Goal: Task Accomplishment & Management: Complete application form

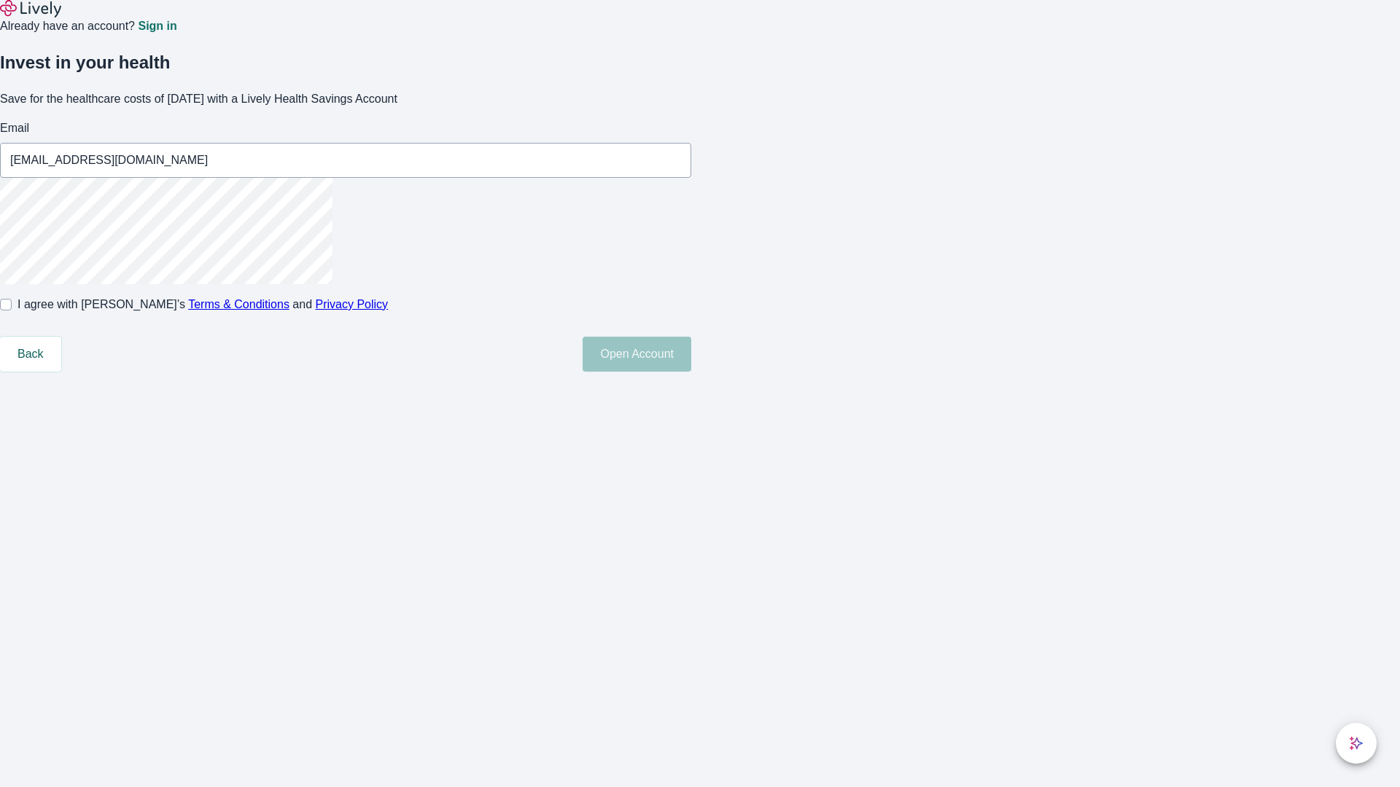
click at [12, 311] on input "I agree with Lively’s Terms & Conditions and Privacy Policy" at bounding box center [6, 305] width 12 height 12
checkbox input "true"
click at [691, 372] on button "Open Account" at bounding box center [637, 354] width 109 height 35
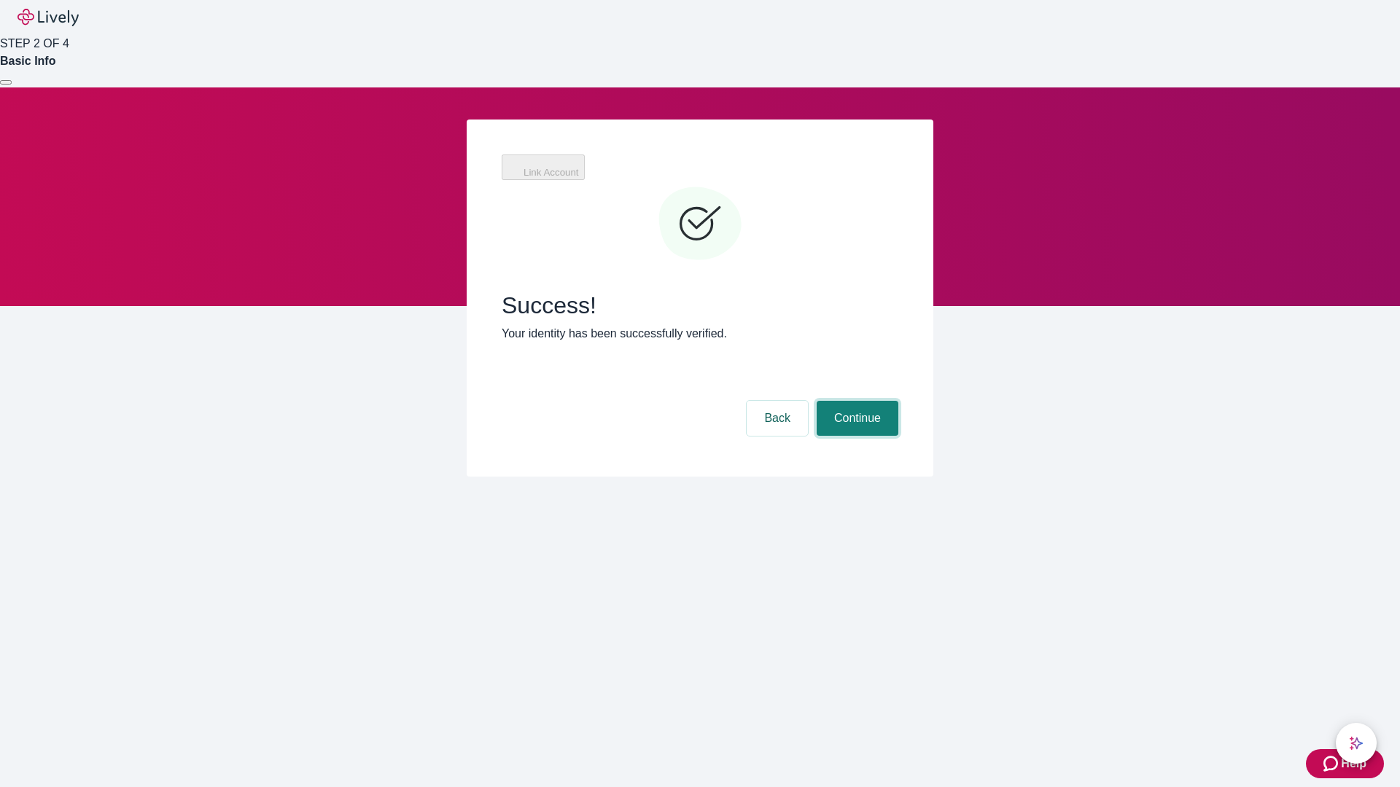
click at [855, 401] on button "Continue" at bounding box center [858, 418] width 82 height 35
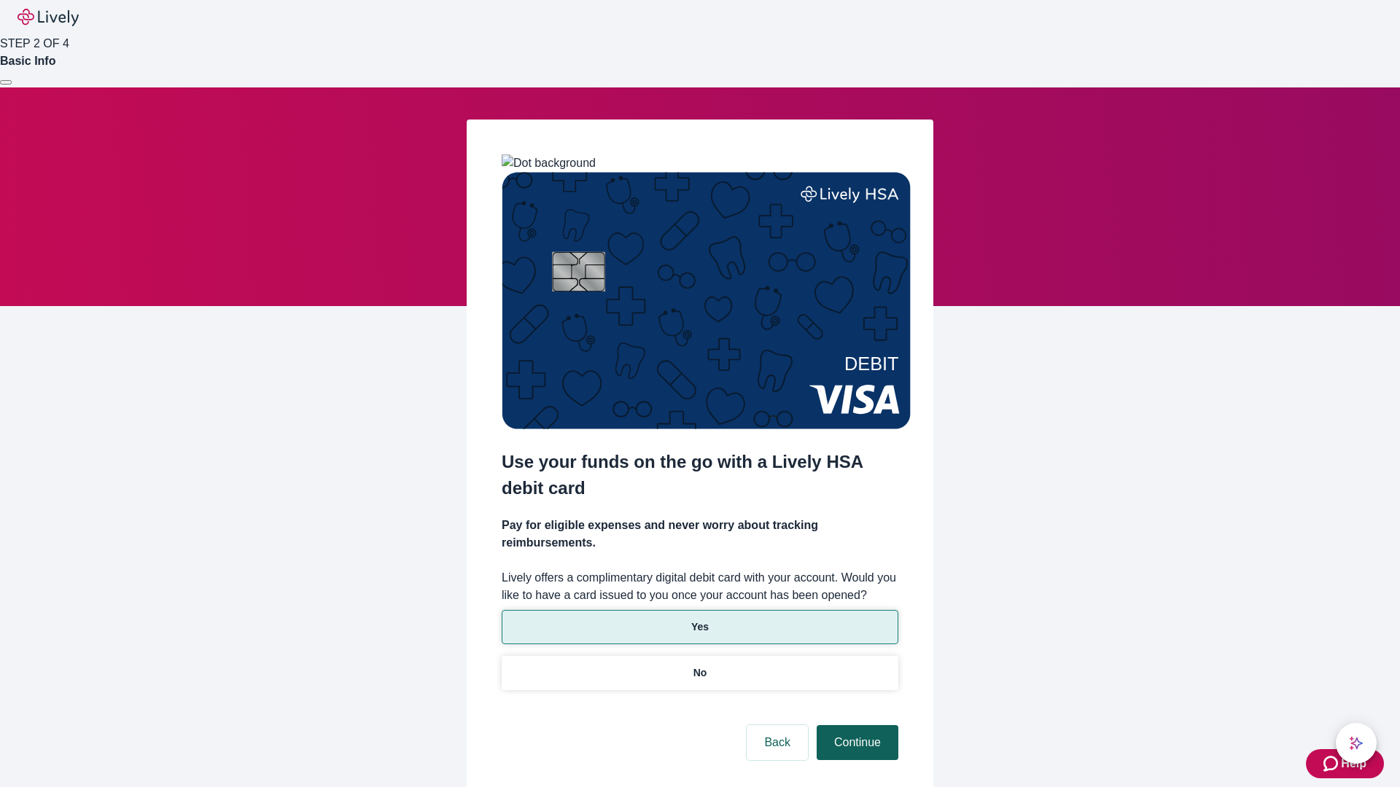
click at [699, 620] on p "Yes" at bounding box center [699, 627] width 17 height 15
click at [855, 725] on button "Continue" at bounding box center [858, 742] width 82 height 35
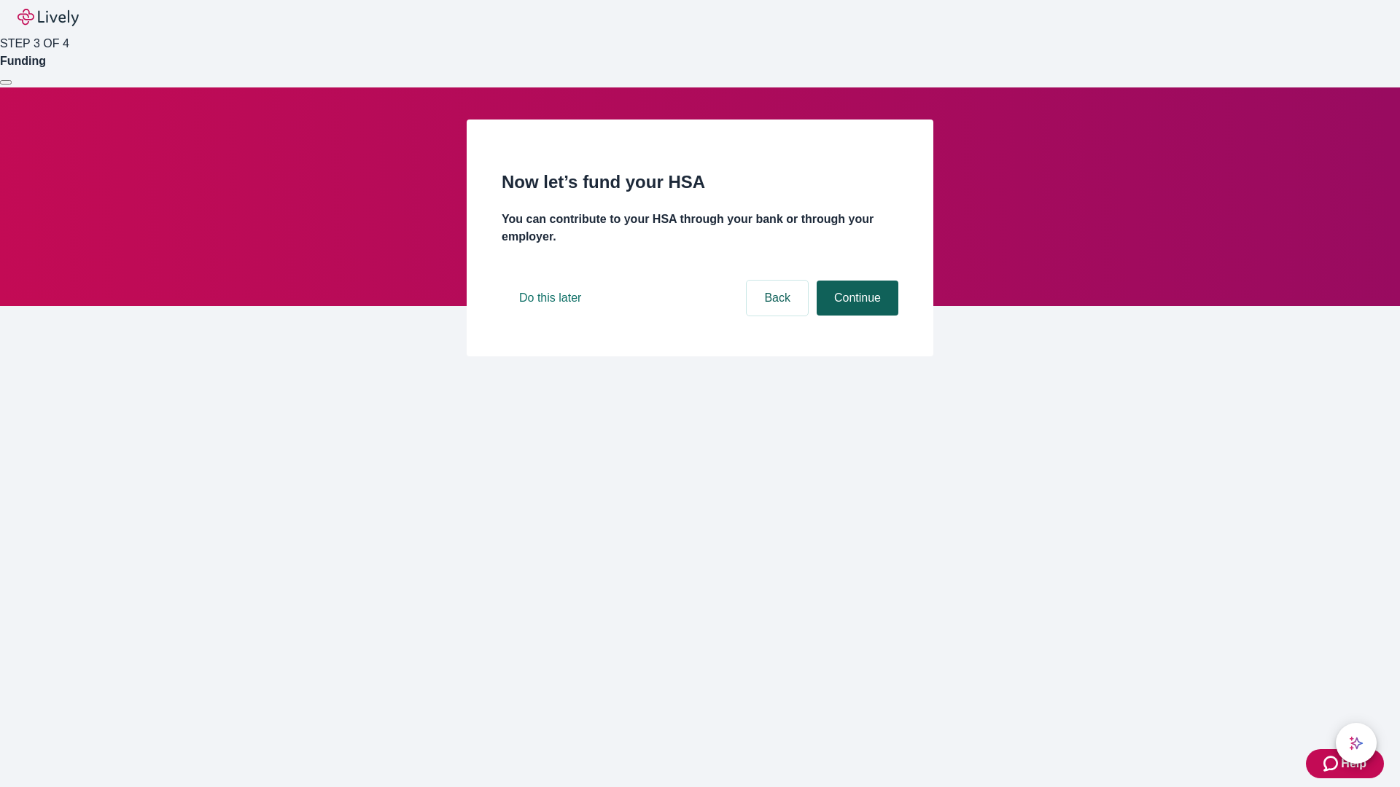
click at [855, 316] on button "Continue" at bounding box center [858, 298] width 82 height 35
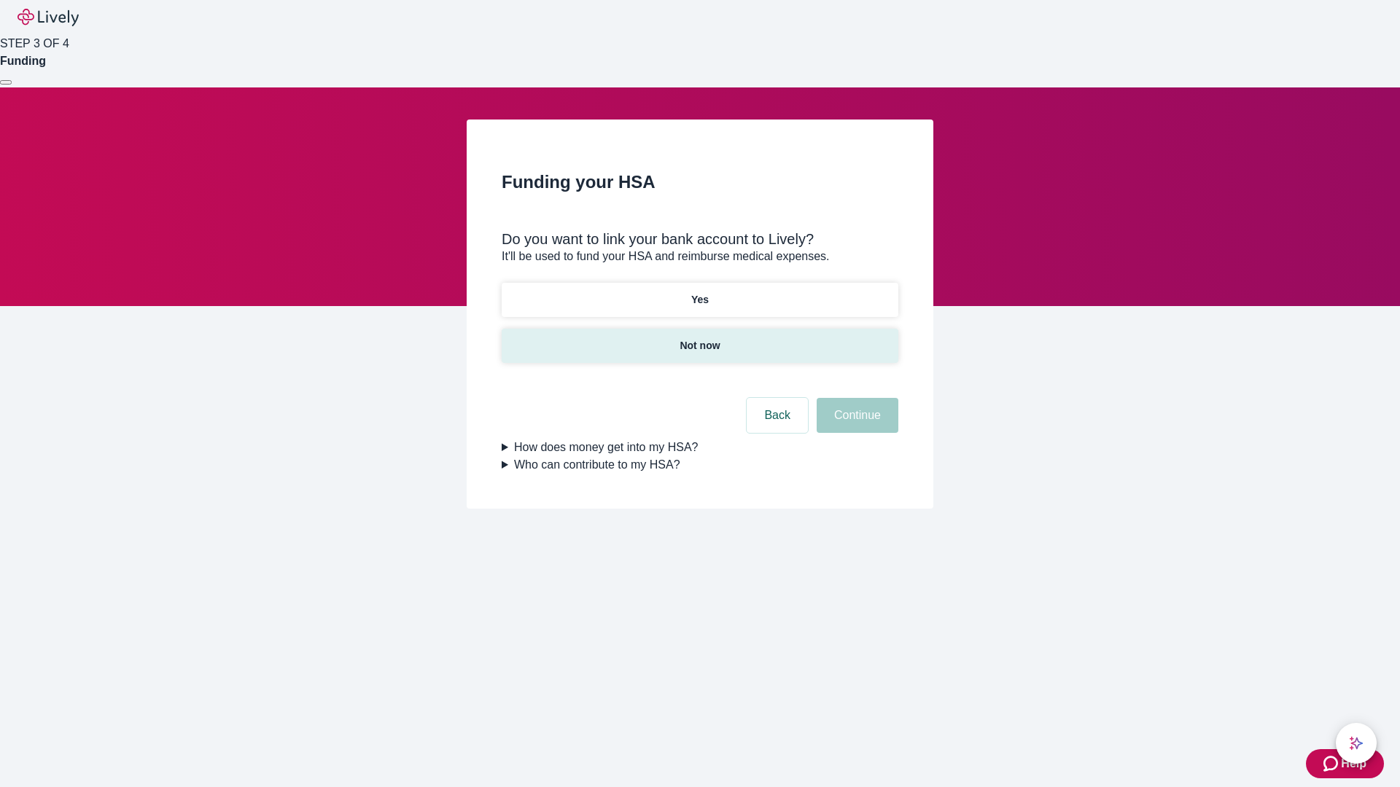
click at [699, 338] on p "Not now" at bounding box center [700, 345] width 40 height 15
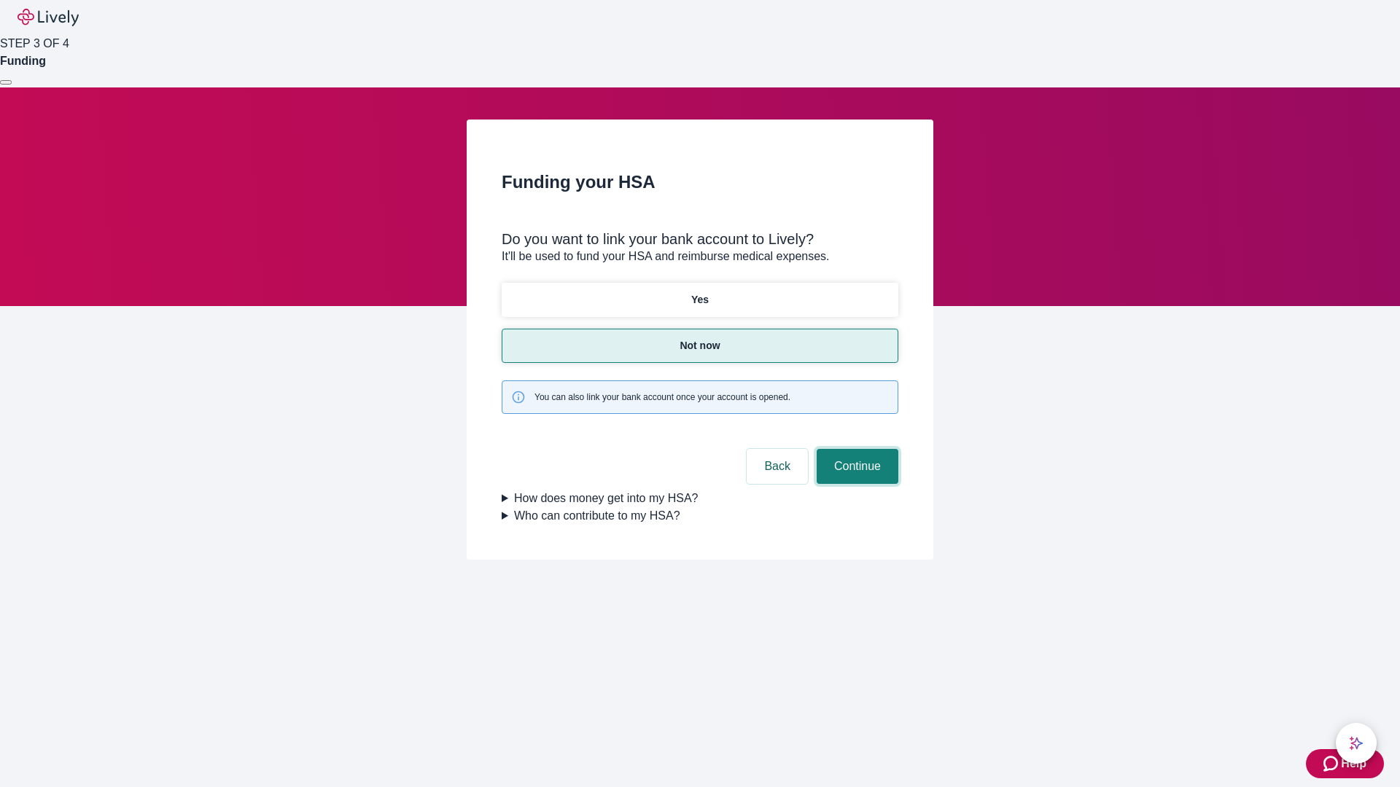
click at [855, 449] on button "Continue" at bounding box center [858, 466] width 82 height 35
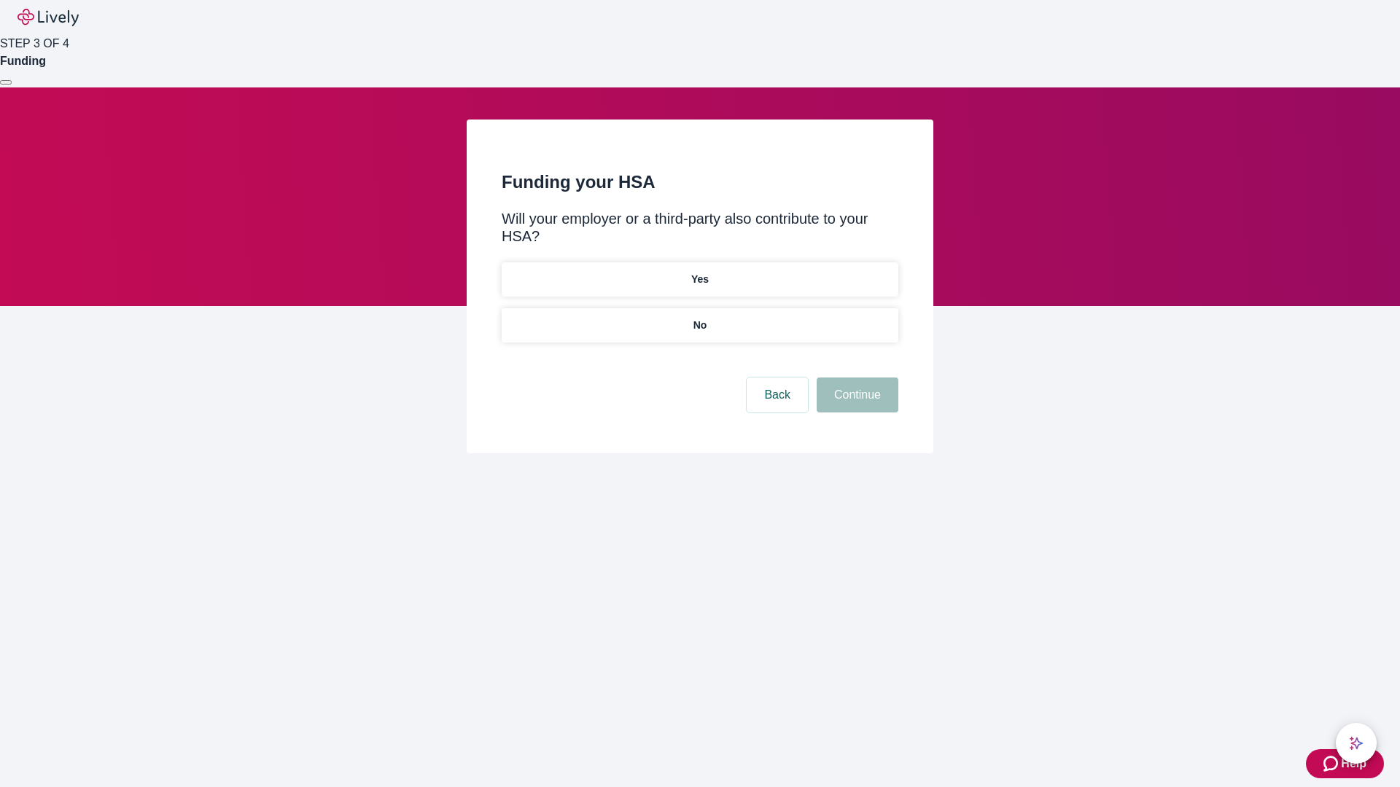
click at [699, 318] on p "No" at bounding box center [700, 325] width 14 height 15
click at [855, 378] on button "Continue" at bounding box center [858, 395] width 82 height 35
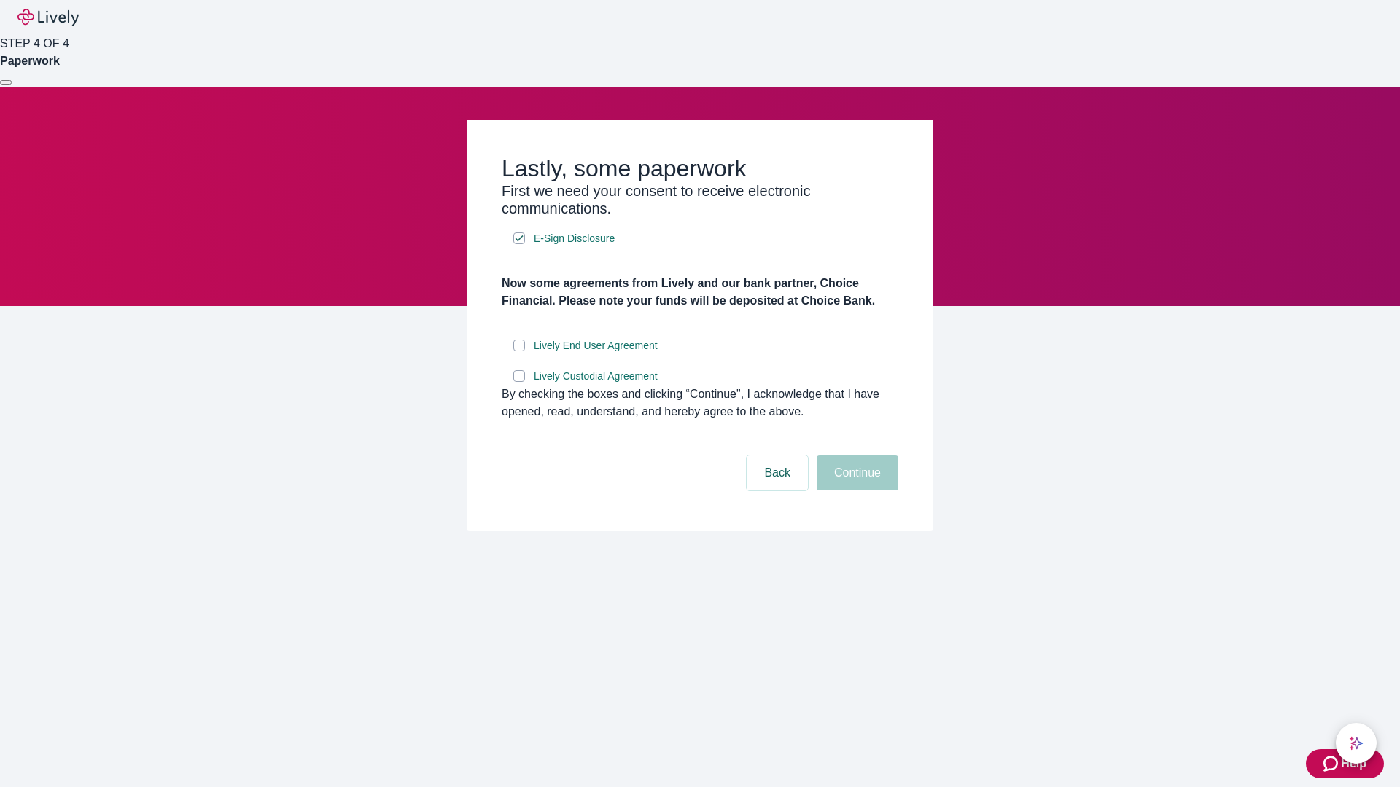
click at [519, 351] on input "Lively End User Agreement" at bounding box center [519, 346] width 12 height 12
checkbox input "true"
click at [519, 382] on input "Lively Custodial Agreement" at bounding box center [519, 376] width 12 height 12
checkbox input "true"
click at [855, 491] on button "Continue" at bounding box center [858, 473] width 82 height 35
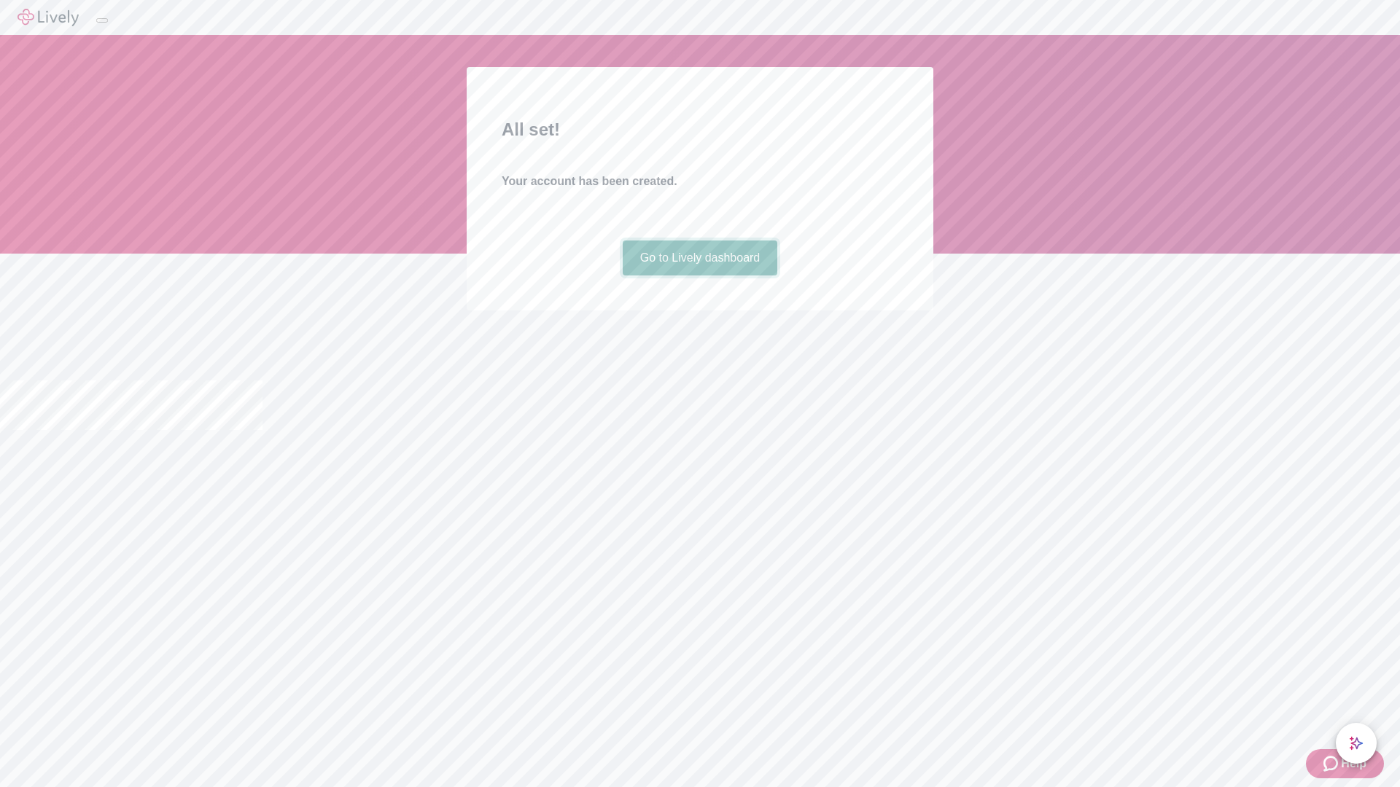
click at [699, 276] on link "Go to Lively dashboard" at bounding box center [700, 258] width 155 height 35
